Goal: Task Accomplishment & Management: Complete application form

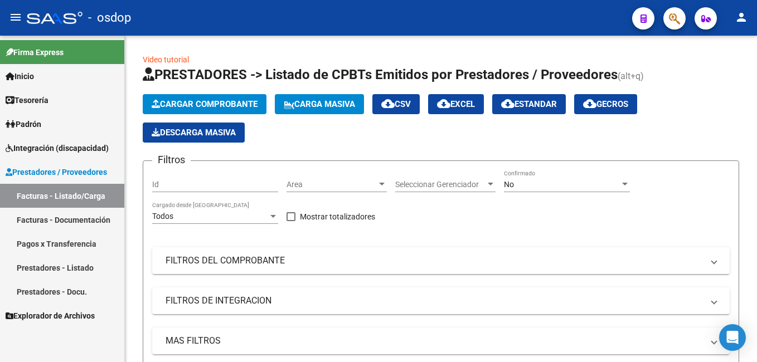
click at [236, 100] on span "Cargar Comprobante" at bounding box center [205, 104] width 106 height 10
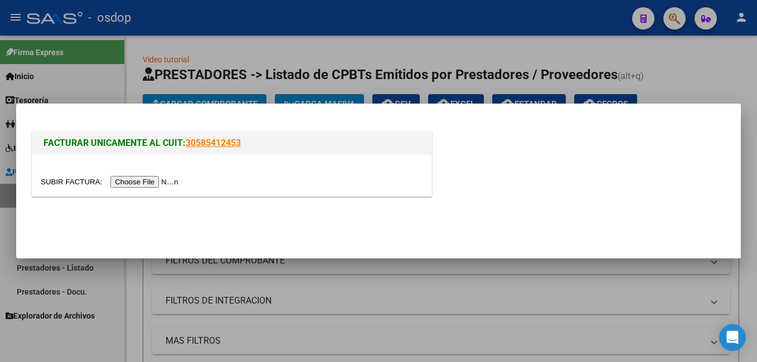
click at [138, 183] on input "file" at bounding box center [111, 182] width 141 height 12
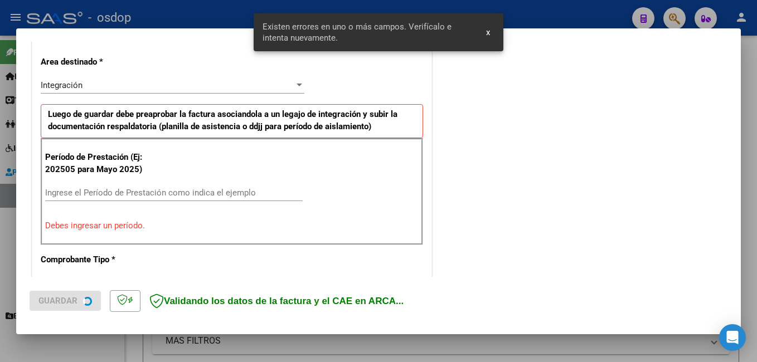
scroll to position [250, 0]
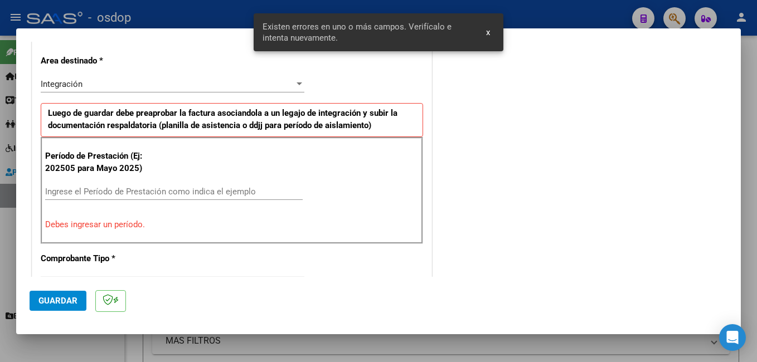
click at [143, 185] on div "Ingrese el Período de Prestación como indica el ejemplo" at bounding box center [174, 191] width 258 height 17
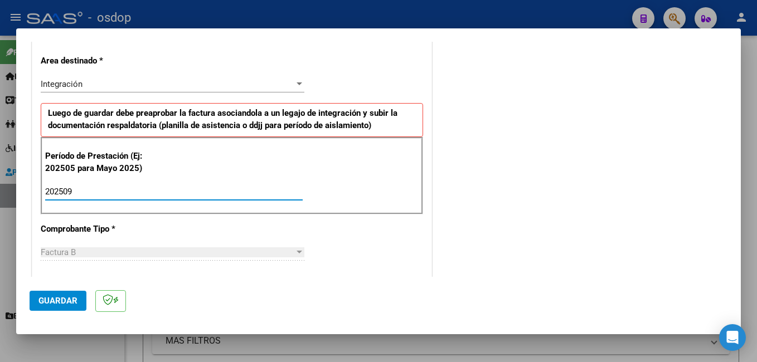
type input "202509"
click at [53, 293] on button "Guardar" at bounding box center [58, 301] width 57 height 20
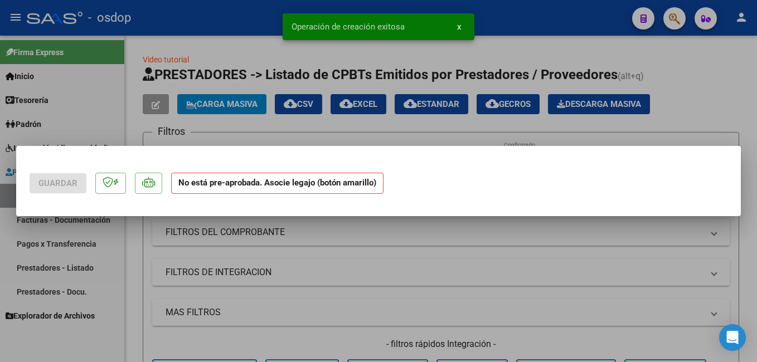
scroll to position [0, 0]
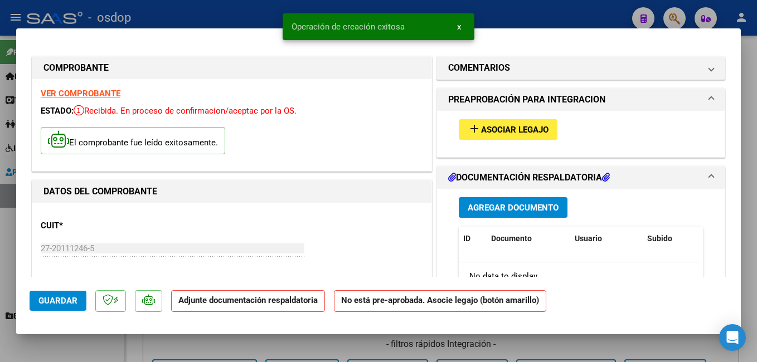
click at [463, 122] on button "add Asociar Legajo" at bounding box center [508, 129] width 99 height 21
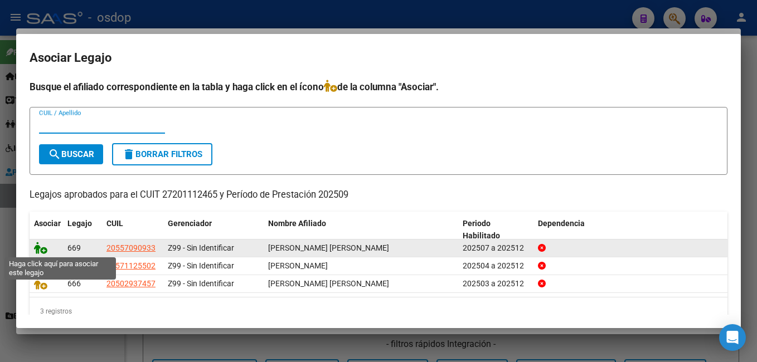
click at [44, 250] on icon at bounding box center [40, 248] width 13 height 12
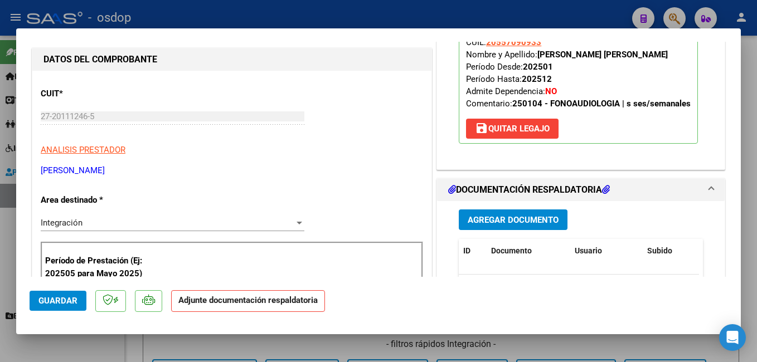
scroll to position [167, 0]
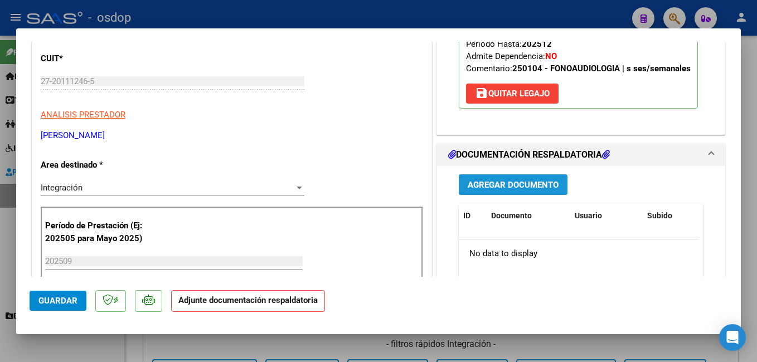
click at [488, 188] on span "Agregar Documento" at bounding box center [513, 185] width 91 height 10
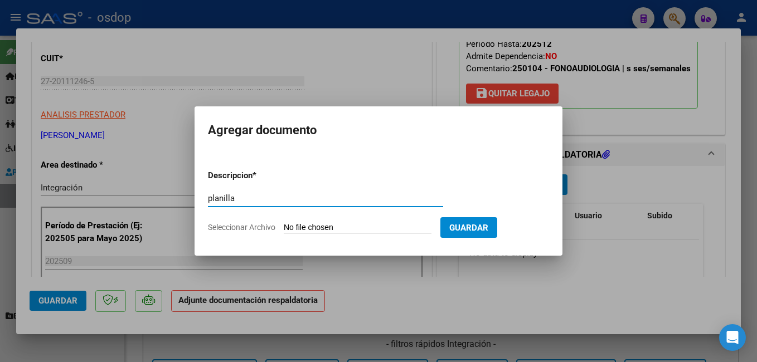
type input "planilla"
click at [397, 228] on input "Seleccionar Archivo" at bounding box center [358, 228] width 148 height 11
type input "C:\fakepath\CCF_004391.pdf"
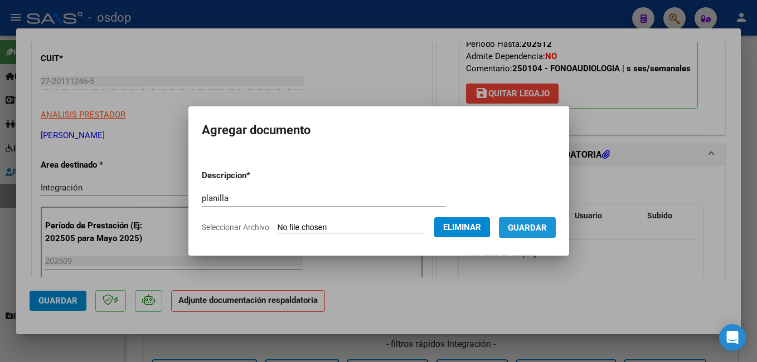
click at [539, 230] on span "Guardar" at bounding box center [527, 228] width 39 height 10
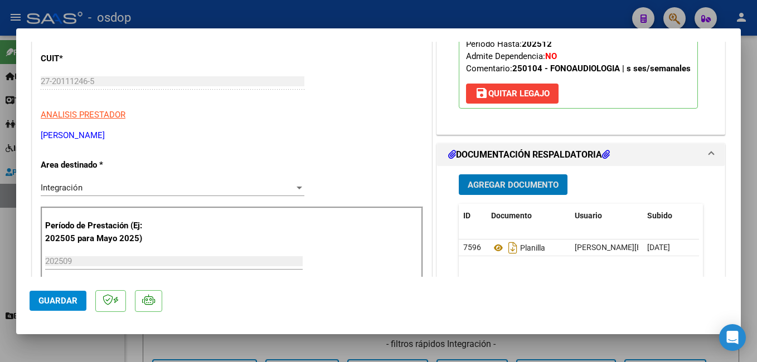
click at [77, 297] on button "Guardar" at bounding box center [58, 301] width 57 height 20
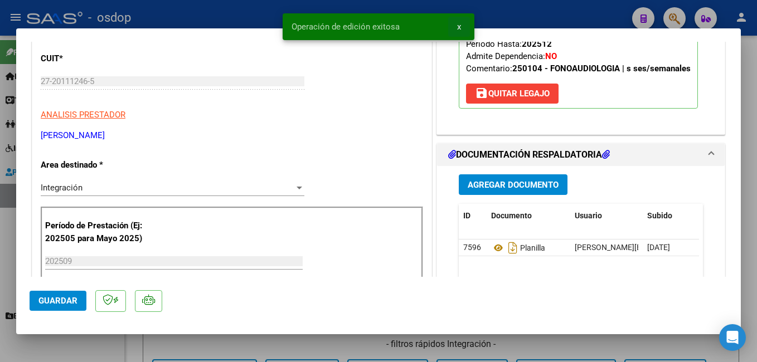
click at [457, 27] on span "x" at bounding box center [459, 27] width 4 height 10
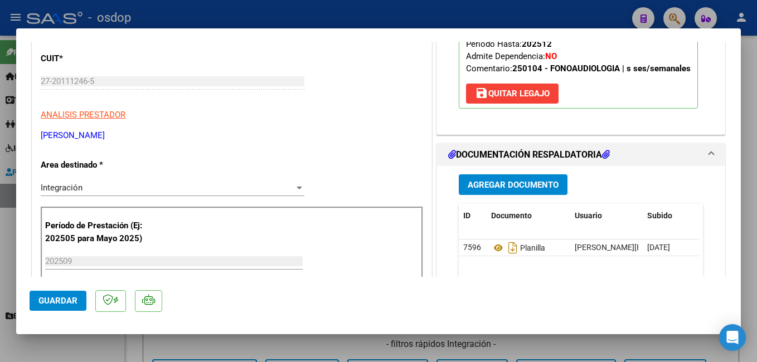
click at [459, 18] on div at bounding box center [378, 181] width 757 height 362
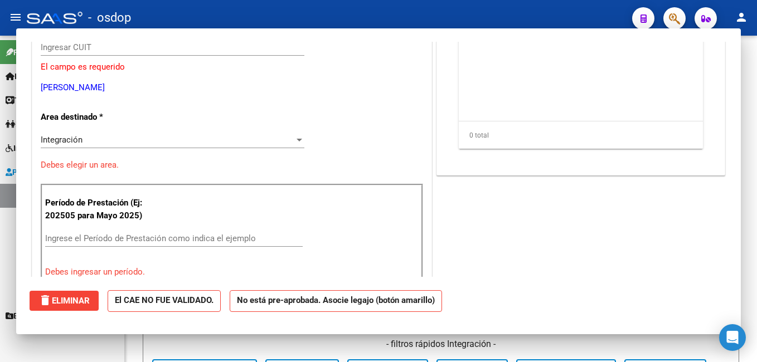
scroll to position [0, 0]
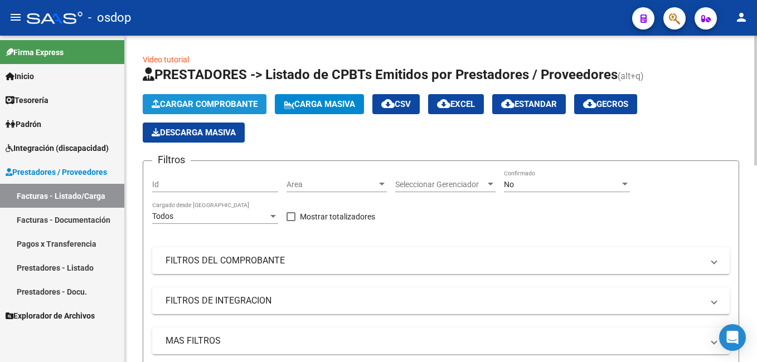
click at [210, 96] on button "Cargar Comprobante" at bounding box center [205, 104] width 124 height 20
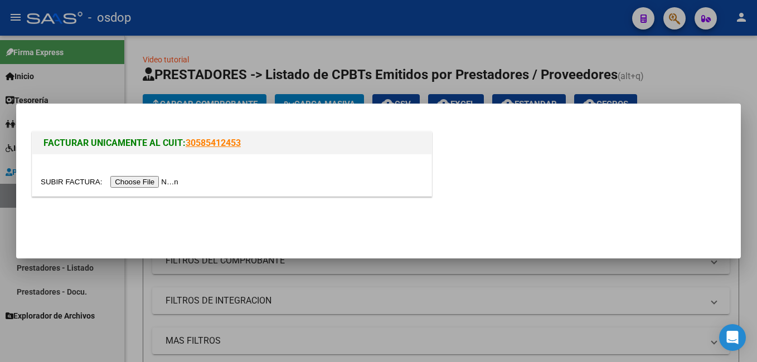
click at [161, 187] on input "file" at bounding box center [111, 182] width 141 height 12
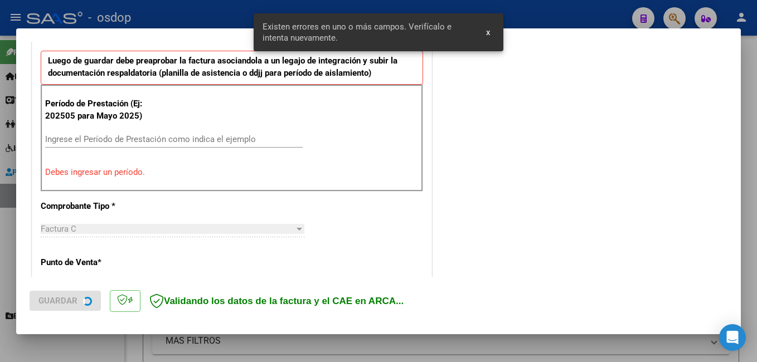
scroll to position [326, 0]
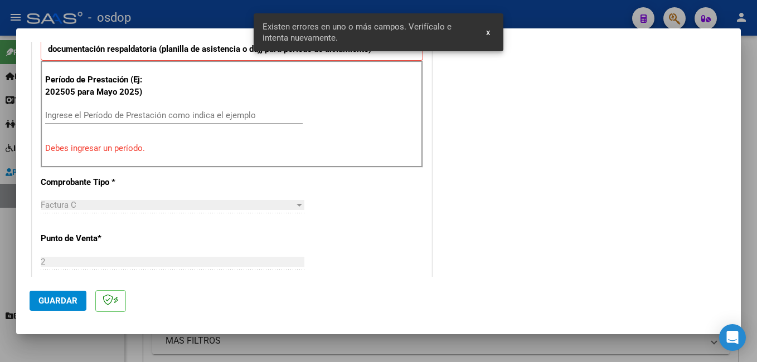
click at [88, 112] on input "Ingrese el Período de Prestación como indica el ejemplo" at bounding box center [174, 115] width 258 height 10
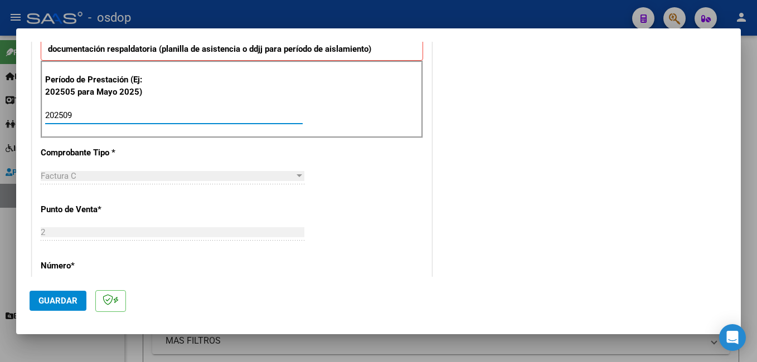
type input "202509"
click at [307, 269] on div "CUIT * 27-31600588-3 Ingresar CUIT ANALISIS PRESTADOR [PERSON_NAME] [PERSON_NAM…" at bounding box center [231, 306] width 399 height 902
click at [49, 307] on button "Guardar" at bounding box center [58, 301] width 57 height 20
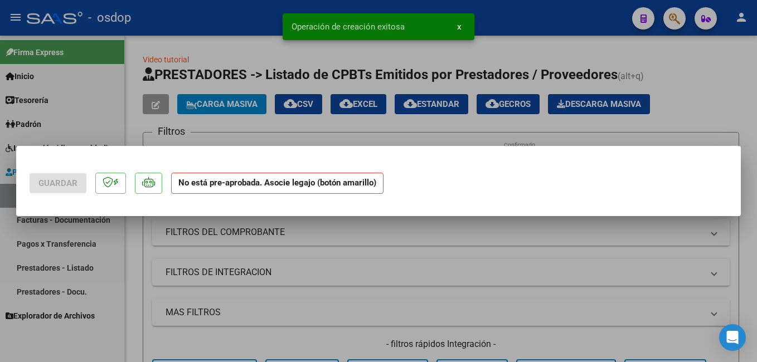
scroll to position [0, 0]
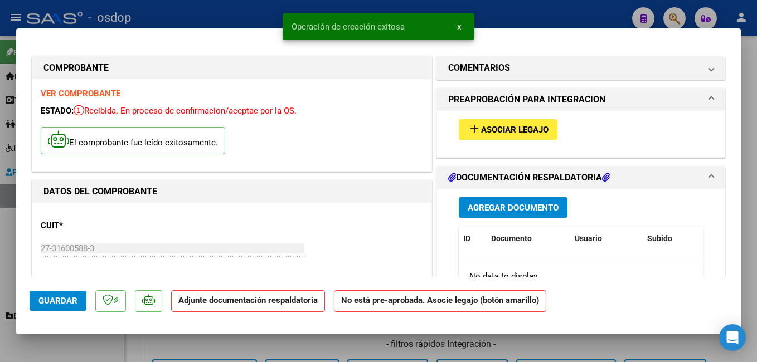
click at [483, 119] on div "add Asociar Legajo" at bounding box center [581, 129] width 261 height 37
click at [481, 123] on button "add Asociar Legajo" at bounding box center [508, 129] width 99 height 21
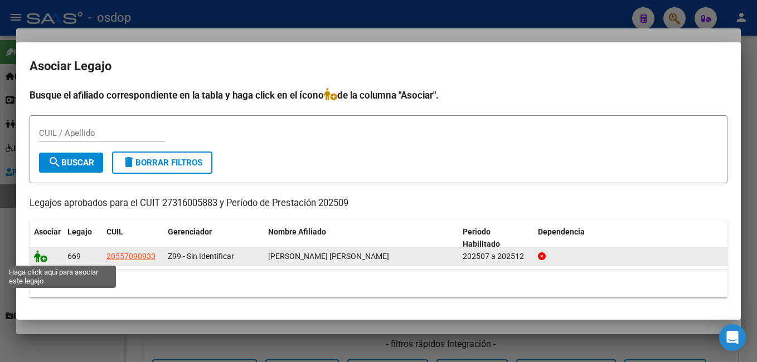
click at [37, 259] on icon at bounding box center [40, 256] width 13 height 12
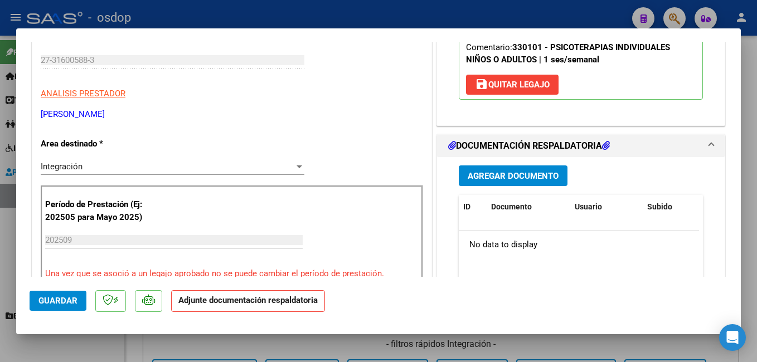
scroll to position [223, 0]
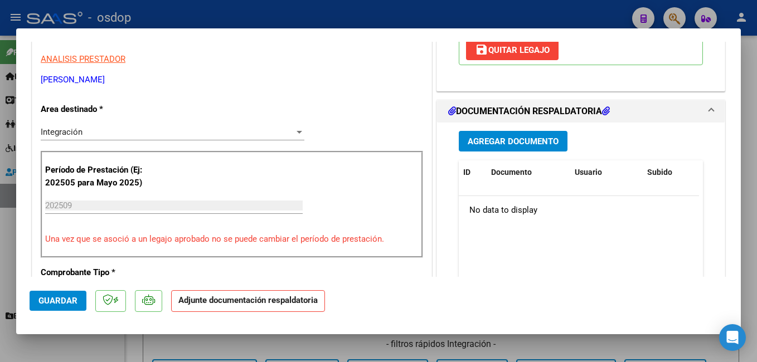
click at [518, 137] on span "Agregar Documento" at bounding box center [513, 142] width 91 height 10
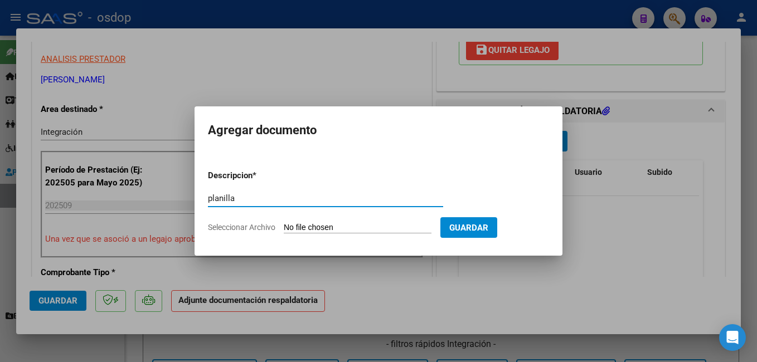
type input "planilla"
click at [410, 228] on input "Seleccionar Archivo" at bounding box center [358, 228] width 148 height 11
type input "C:\fakepath\CCF_004390.pdf"
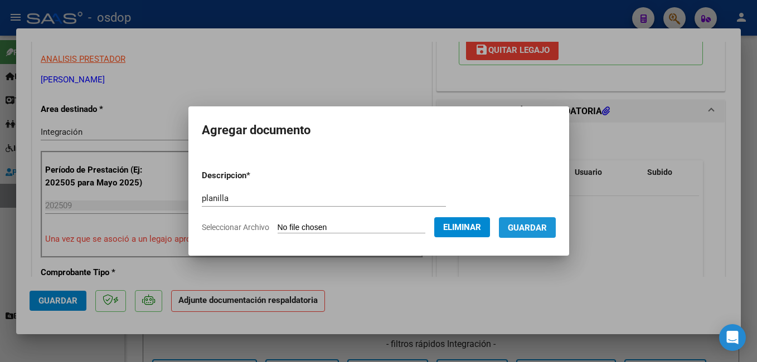
click at [534, 230] on span "Guardar" at bounding box center [527, 228] width 39 height 10
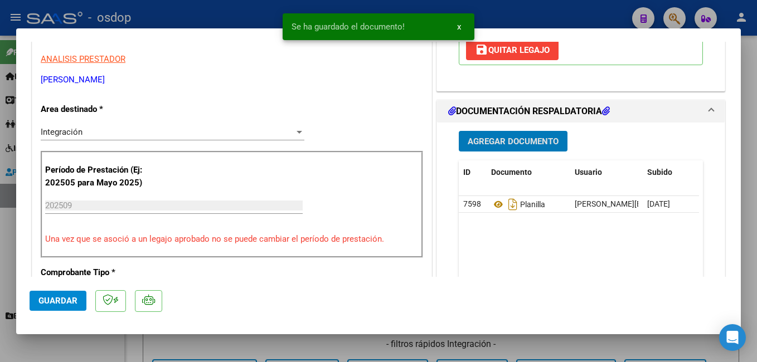
click at [54, 307] on button "Guardar" at bounding box center [58, 301] width 57 height 20
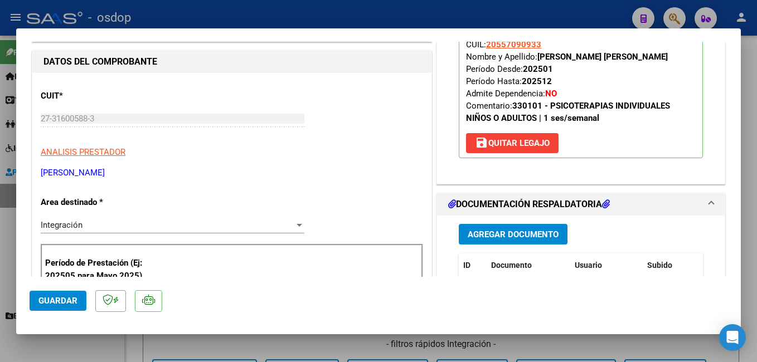
scroll to position [0, 0]
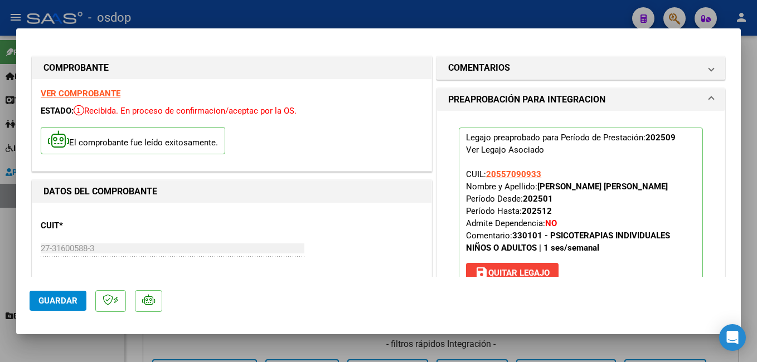
click at [540, 17] on div at bounding box center [378, 181] width 757 height 362
type input "$ 0,00"
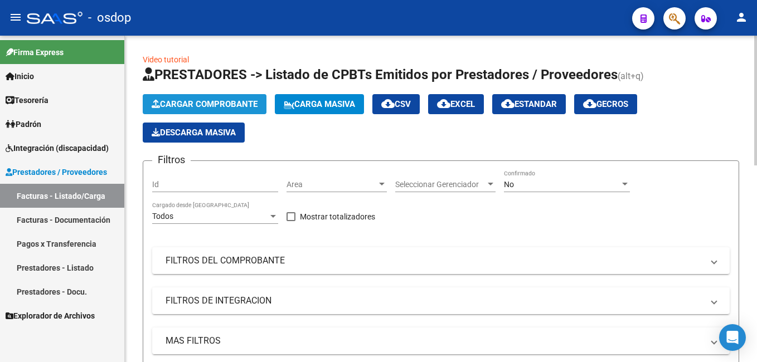
click at [162, 102] on span "Cargar Comprobante" at bounding box center [205, 104] width 106 height 10
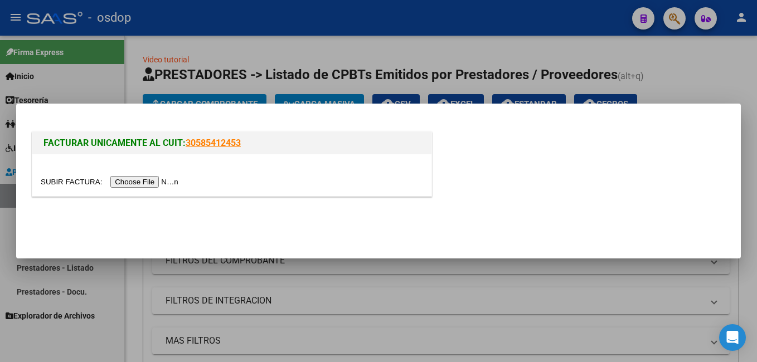
click at [118, 181] on input "file" at bounding box center [111, 182] width 141 height 12
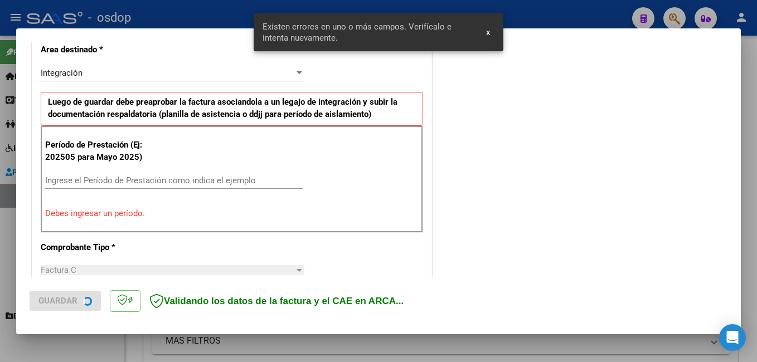
scroll to position [270, 0]
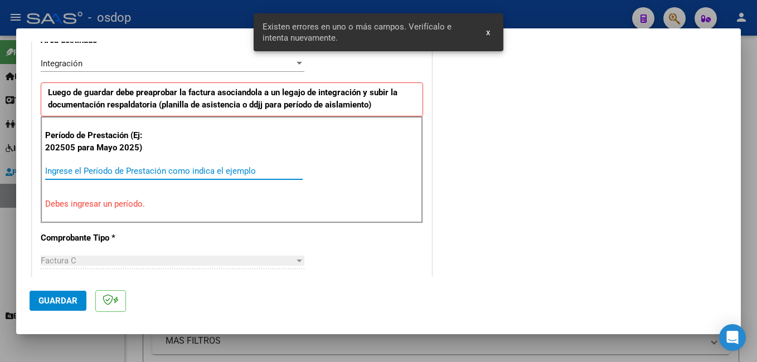
click at [83, 171] on input "Ingrese el Período de Prestación como indica el ejemplo" at bounding box center [174, 171] width 258 height 10
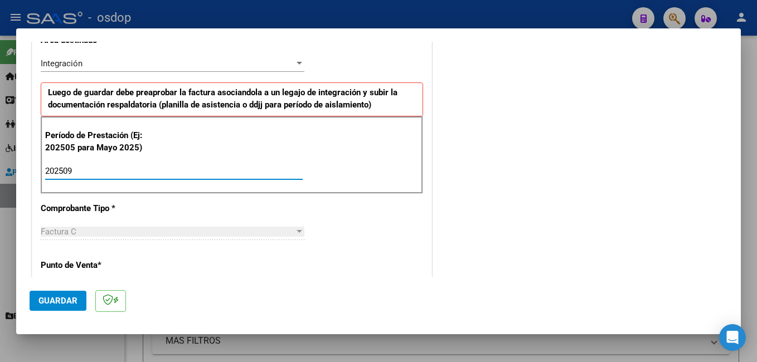
type input "202509"
click at [70, 300] on span "Guardar" at bounding box center [57, 301] width 39 height 10
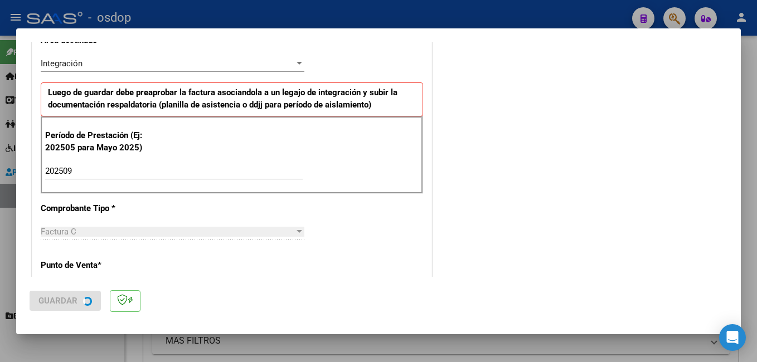
scroll to position [0, 0]
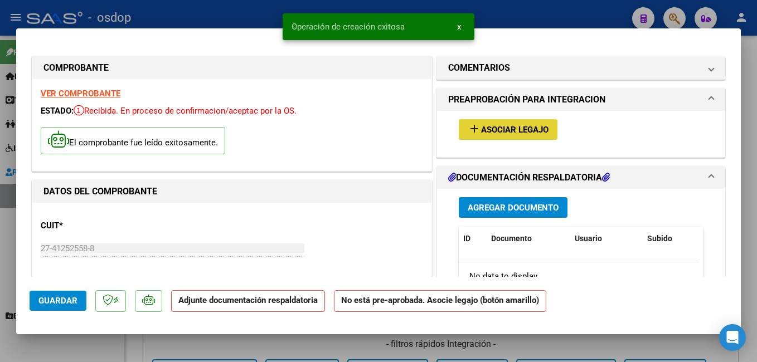
click at [491, 130] on span "Asociar Legajo" at bounding box center [514, 130] width 67 height 10
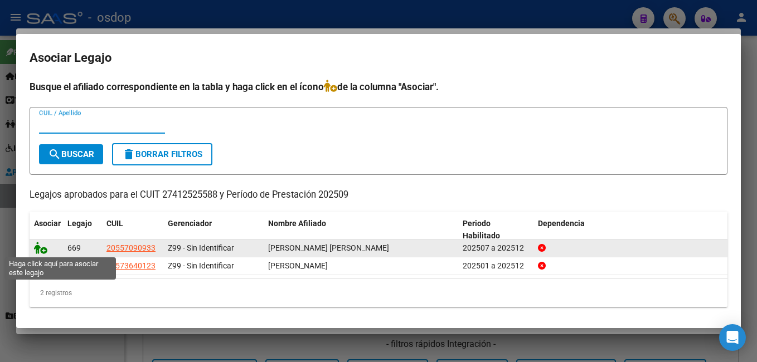
click at [39, 250] on icon at bounding box center [40, 248] width 13 height 12
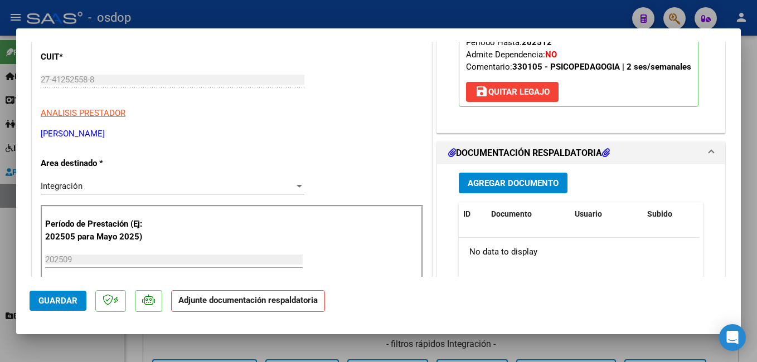
scroll to position [223, 0]
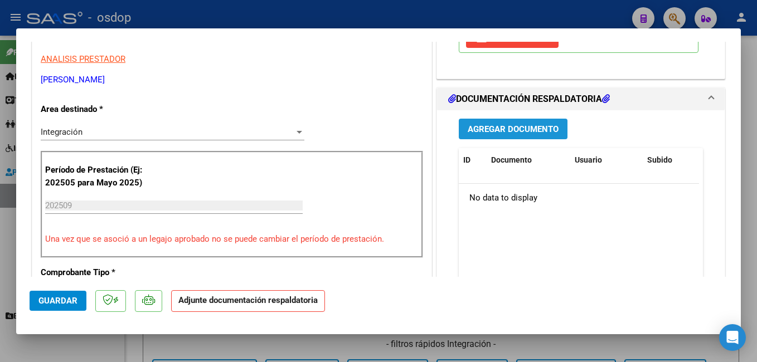
click at [505, 126] on span "Agregar Documento" at bounding box center [513, 129] width 91 height 10
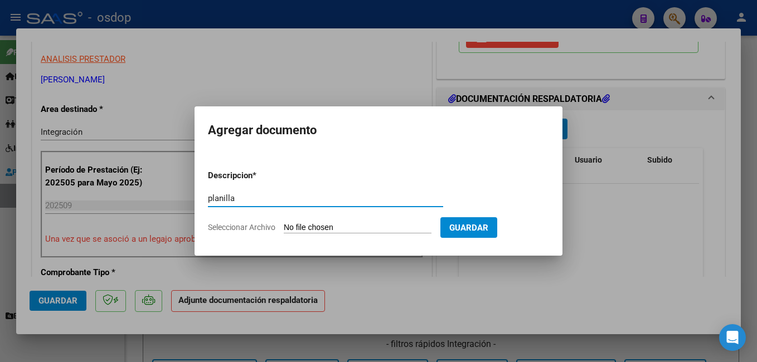
type input "planilla"
click at [326, 228] on input "Seleccionar Archivo" at bounding box center [358, 228] width 148 height 11
type input "C:\fakepath\CCF_004389.pdf"
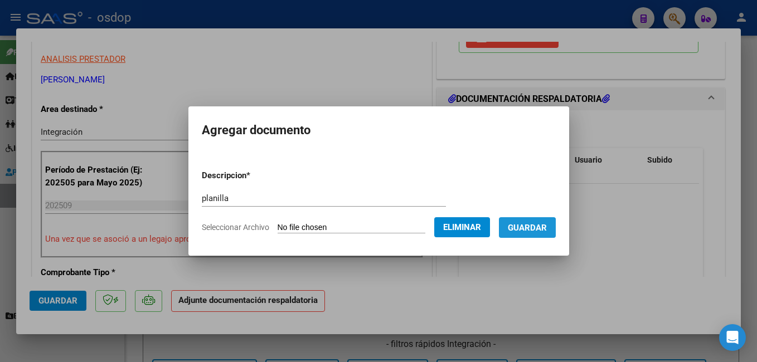
click at [523, 238] on button "Guardar" at bounding box center [527, 227] width 57 height 21
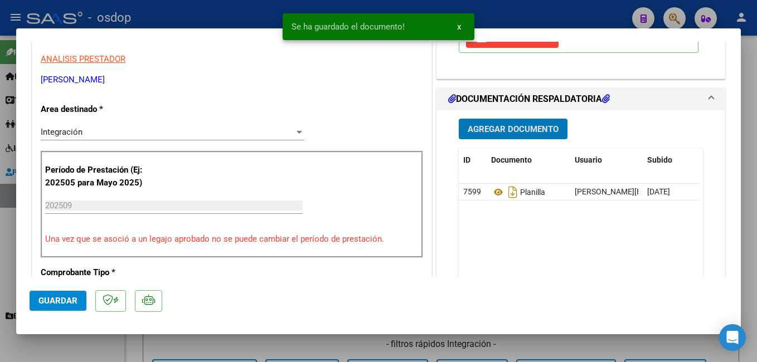
click at [63, 309] on button "Guardar" at bounding box center [58, 301] width 57 height 20
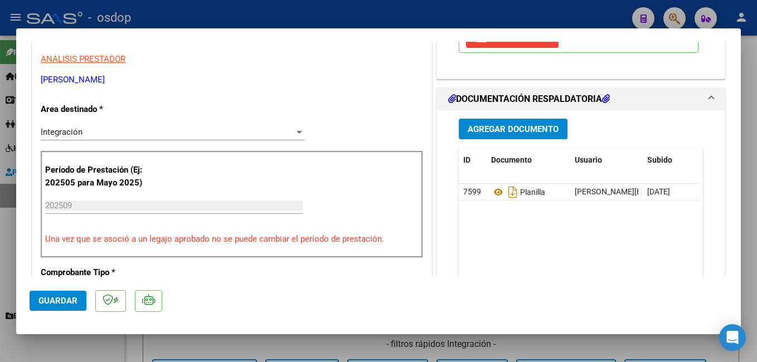
click at [65, 307] on button "Guardar" at bounding box center [58, 301] width 57 height 20
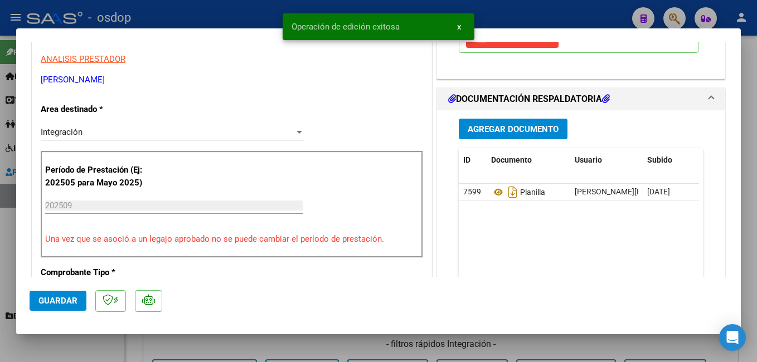
click at [166, 17] on div at bounding box center [378, 181] width 757 height 362
